Goal: Use online tool/utility: Utilize a website feature to perform a specific function

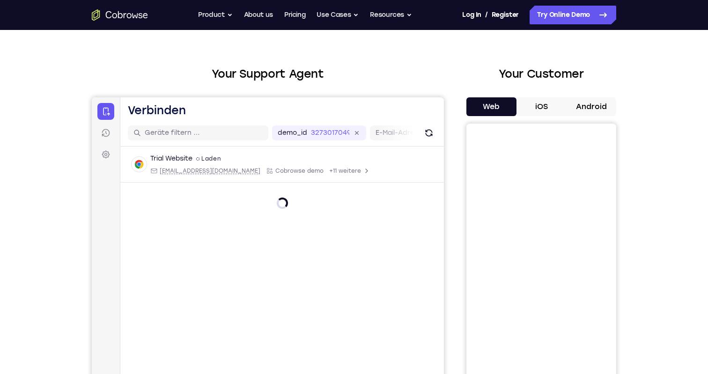
scroll to position [27, 0]
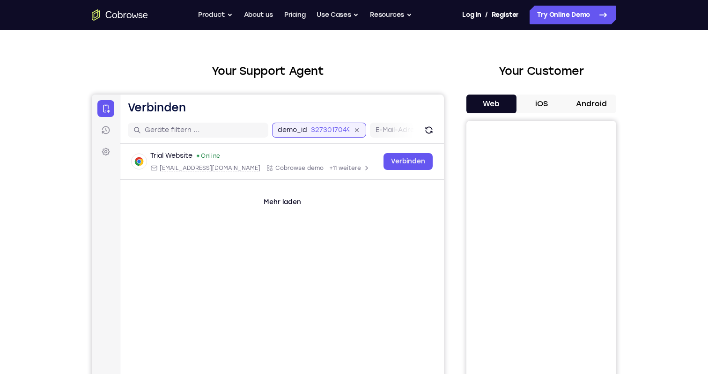
click at [325, 131] on input "3273017049" at bounding box center [330, 130] width 38 height 9
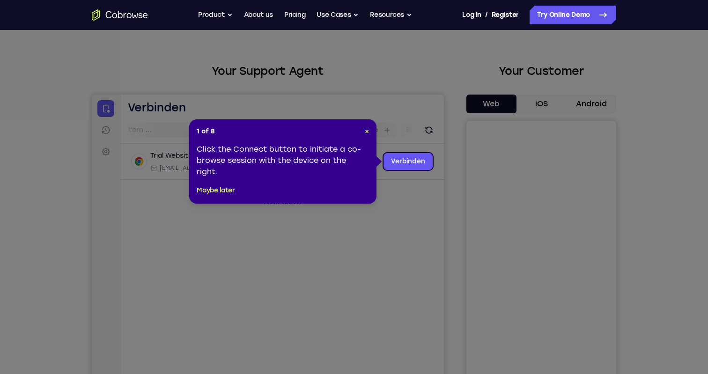
click at [371, 130] on div "1 of 8 × Click the Connect button to initiate a co-browse session with the devi…" at bounding box center [282, 161] width 187 height 84
click at [370, 132] on div "1 of 8 × Click the Connect button to initiate a co-browse session with the devi…" at bounding box center [282, 161] width 187 height 84
click at [368, 133] on span "×" at bounding box center [367, 131] width 4 height 8
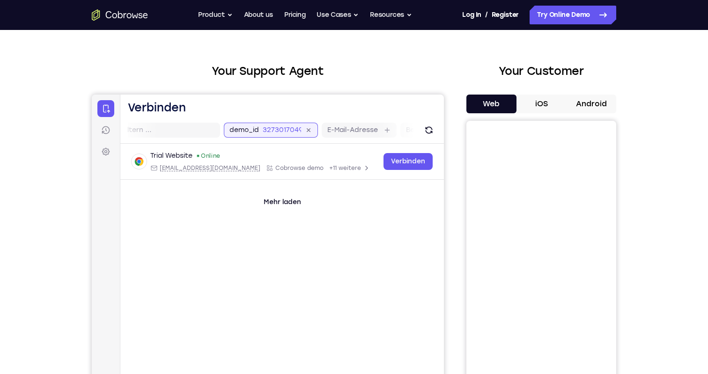
drag, startPoint x: 263, startPoint y: 130, endPoint x: 302, endPoint y: 131, distance: 38.9
click at [302, 131] on div "3273017049" at bounding box center [288, 130] width 50 height 9
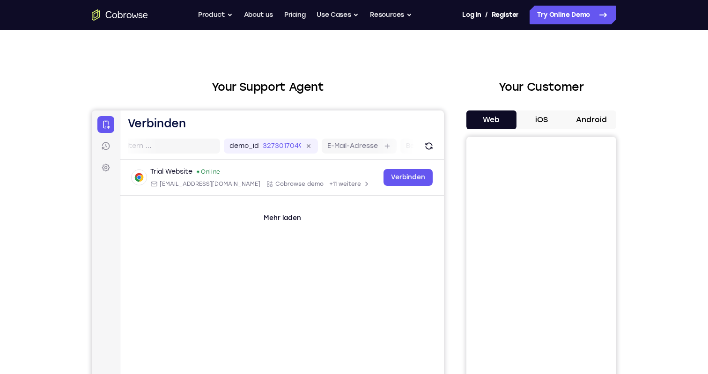
scroll to position [0, 0]
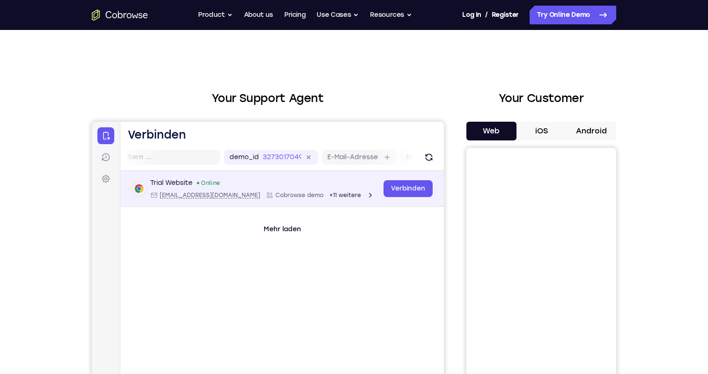
click at [188, 193] on span "[EMAIL_ADDRESS][DOMAIN_NAME]" at bounding box center [210, 195] width 101 height 7
type input "[EMAIL_ADDRESS][DOMAIN_NAME]"
click at [329, 195] on span "+11 weitere" at bounding box center [345, 195] width 32 height 7
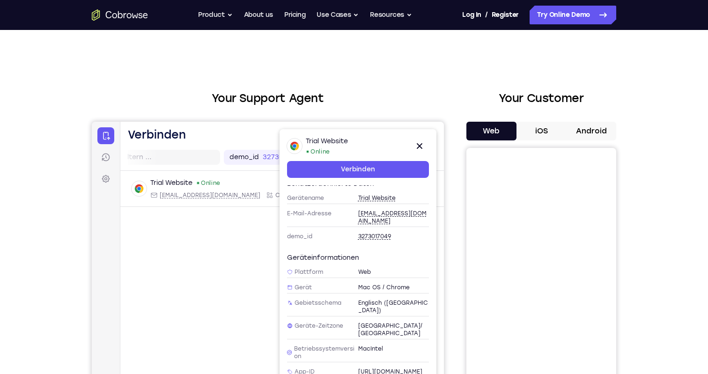
scroll to position [9, 0]
click at [387, 198] on span "Trial Website" at bounding box center [376, 198] width 37 height 7
type input "Trial Website"
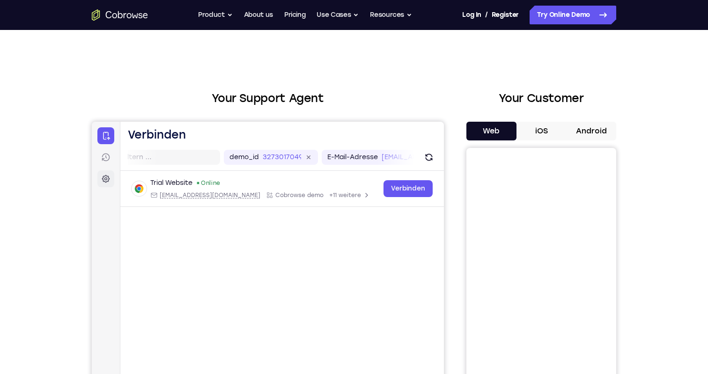
click at [109, 181] on icon at bounding box center [105, 178] width 9 height 9
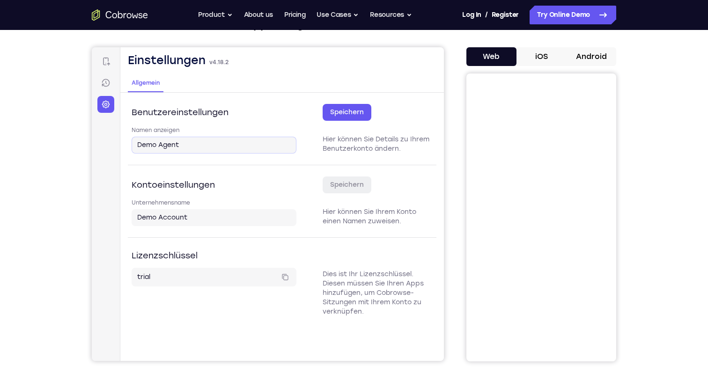
scroll to position [0, 0]
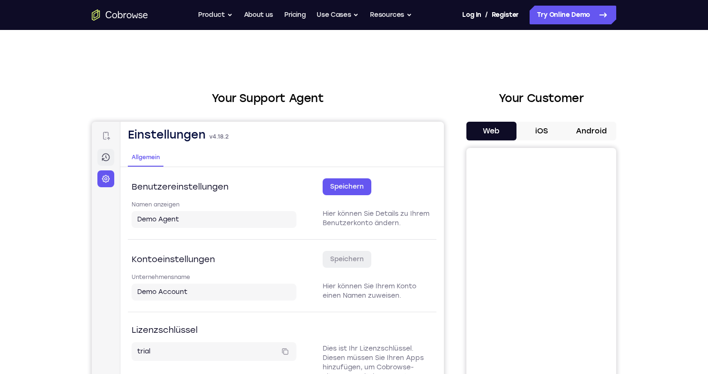
click at [99, 159] on link "Sitzungen" at bounding box center [105, 157] width 17 height 17
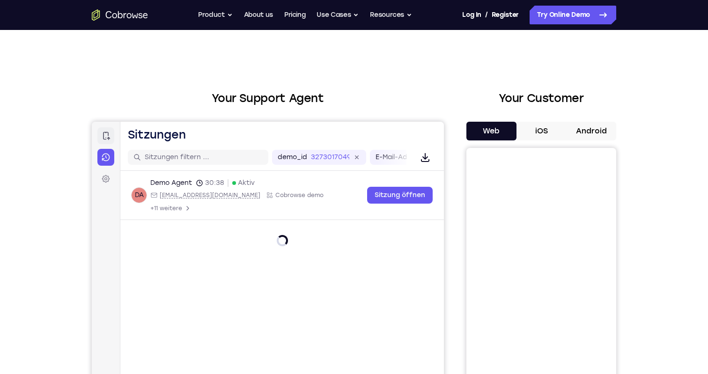
click at [105, 140] on icon at bounding box center [105, 135] width 9 height 9
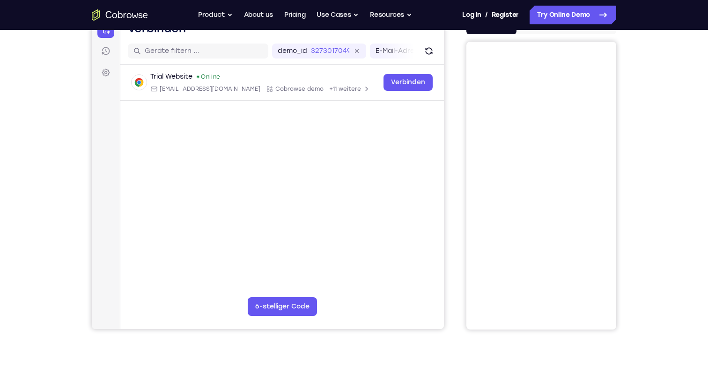
scroll to position [104, 0]
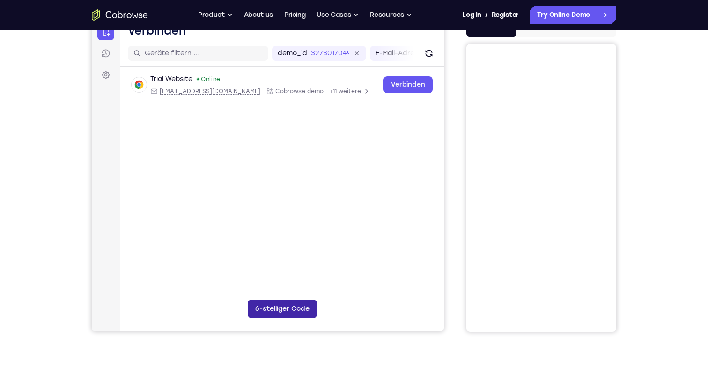
click at [285, 308] on button "6-stelliger Code" at bounding box center [282, 309] width 69 height 19
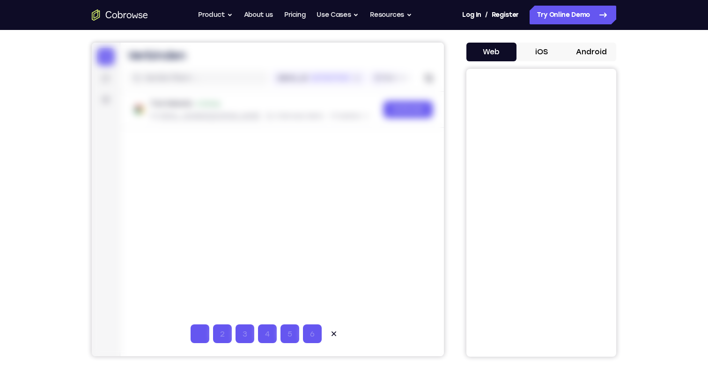
scroll to position [75, 0]
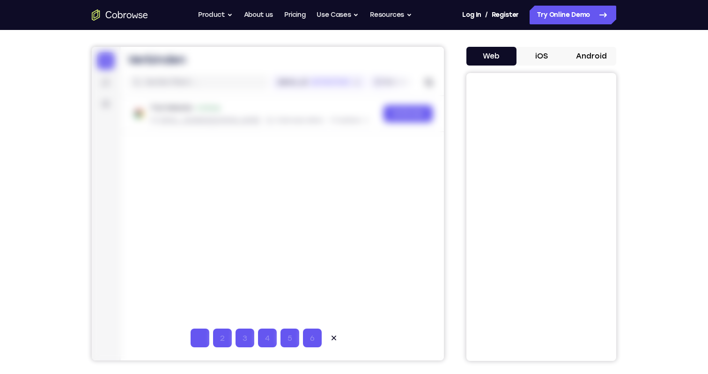
click at [204, 334] on input "Code-Eingabeziffer 1" at bounding box center [200, 338] width 19 height 19
type input "0"
type input "9"
type input "8"
type input "7"
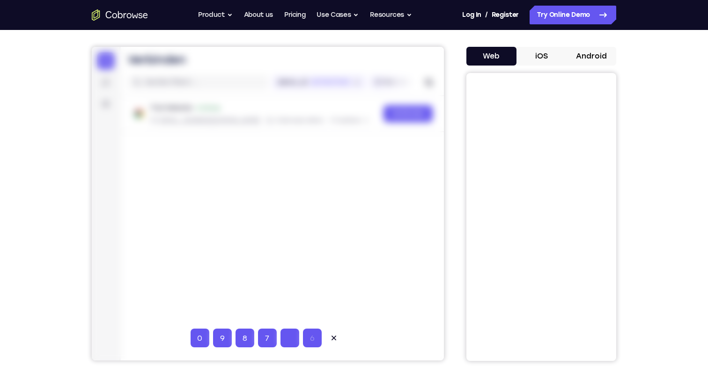
type input "6"
type input "5"
click at [335, 334] on icon at bounding box center [333, 338] width 9 height 9
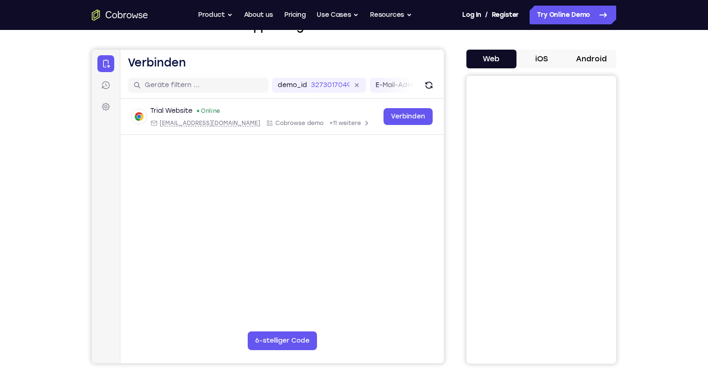
scroll to position [79, 0]
